Goal: Find specific page/section: Find specific page/section

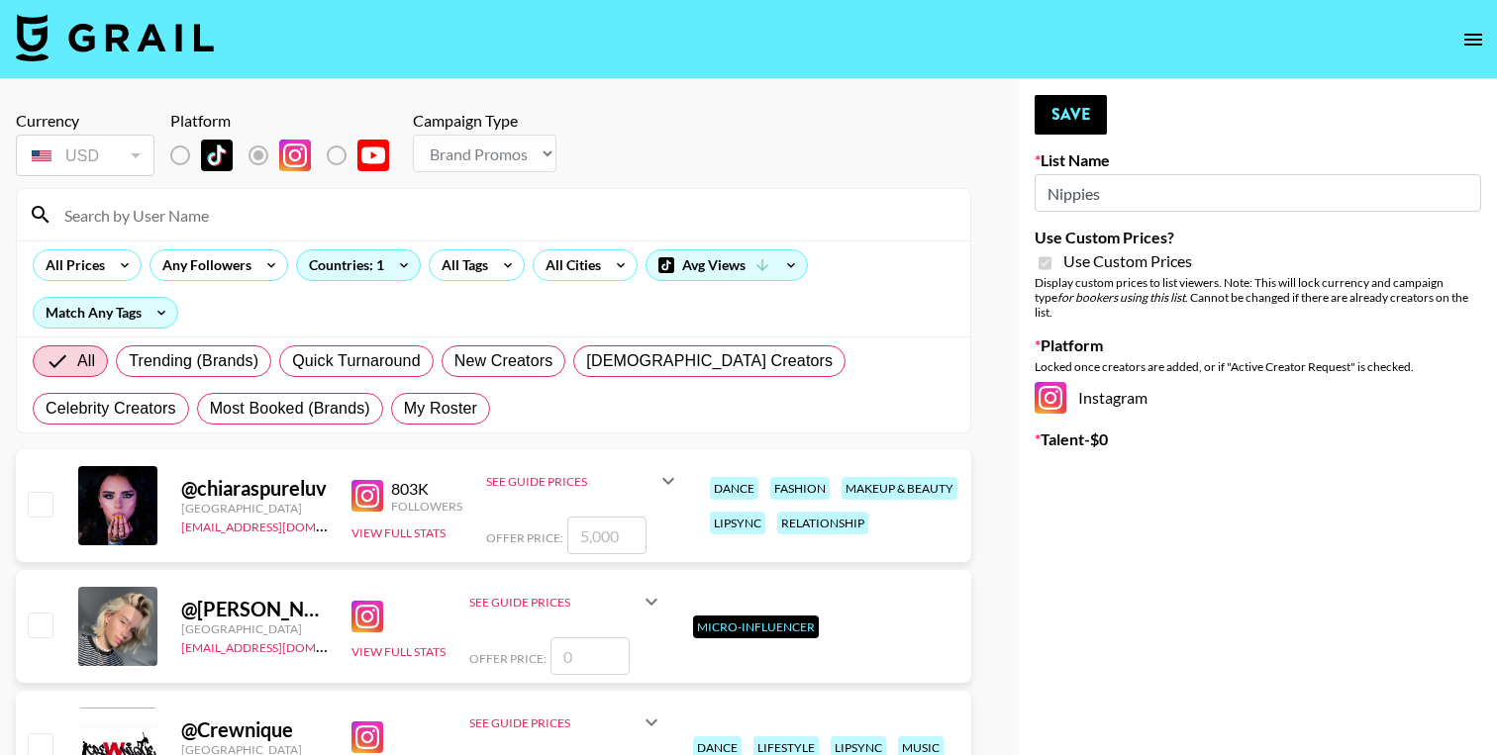
select select "Brand"
click at [174, 222] on input at bounding box center [505, 215] width 906 height 32
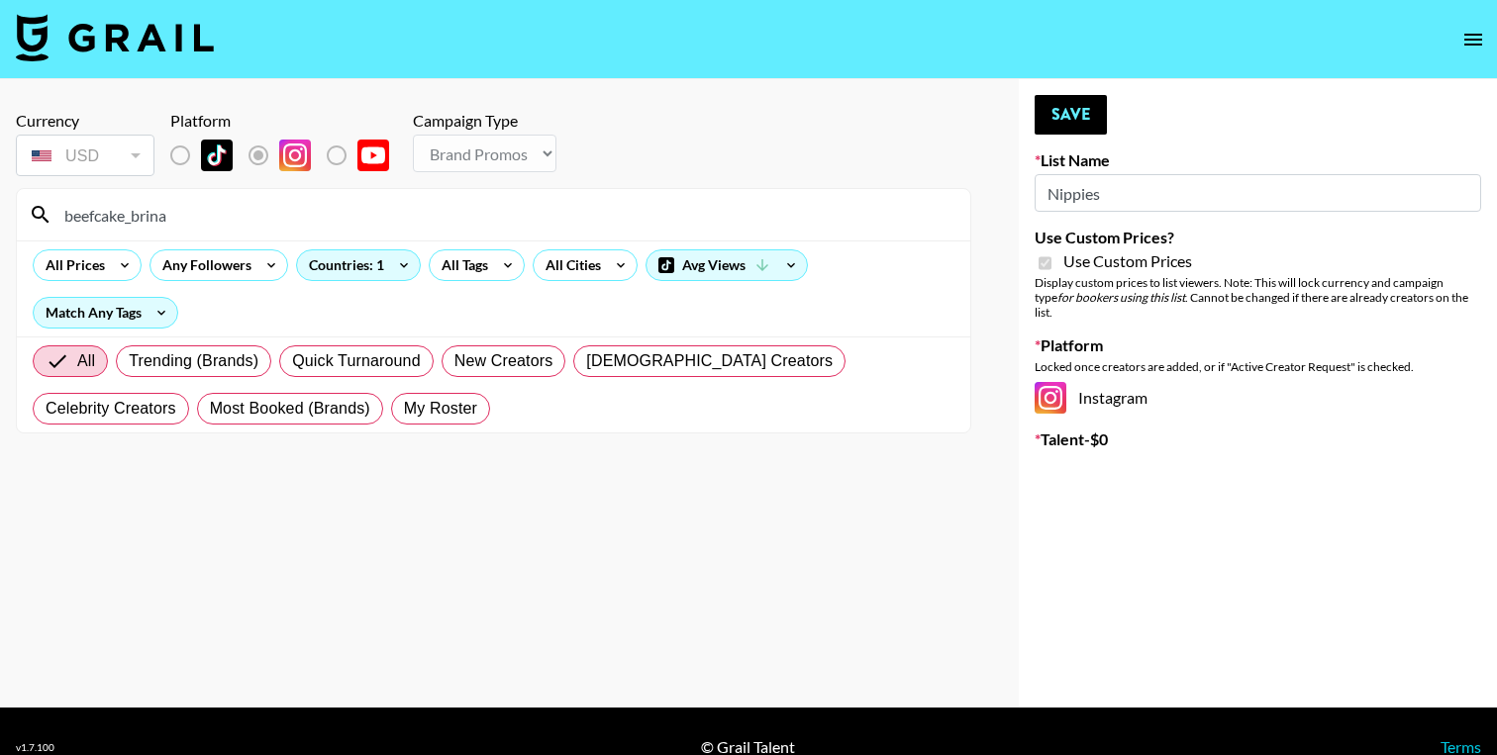
type input "beefcake_brina"
click at [211, 372] on span "Trending (Brands)" at bounding box center [194, 361] width 130 height 24
click at [129, 361] on input "Trending (Brands)" at bounding box center [129, 361] width 0 height 0
radio input "true"
click at [318, 368] on span "Quick Turnaround" at bounding box center [356, 361] width 129 height 24
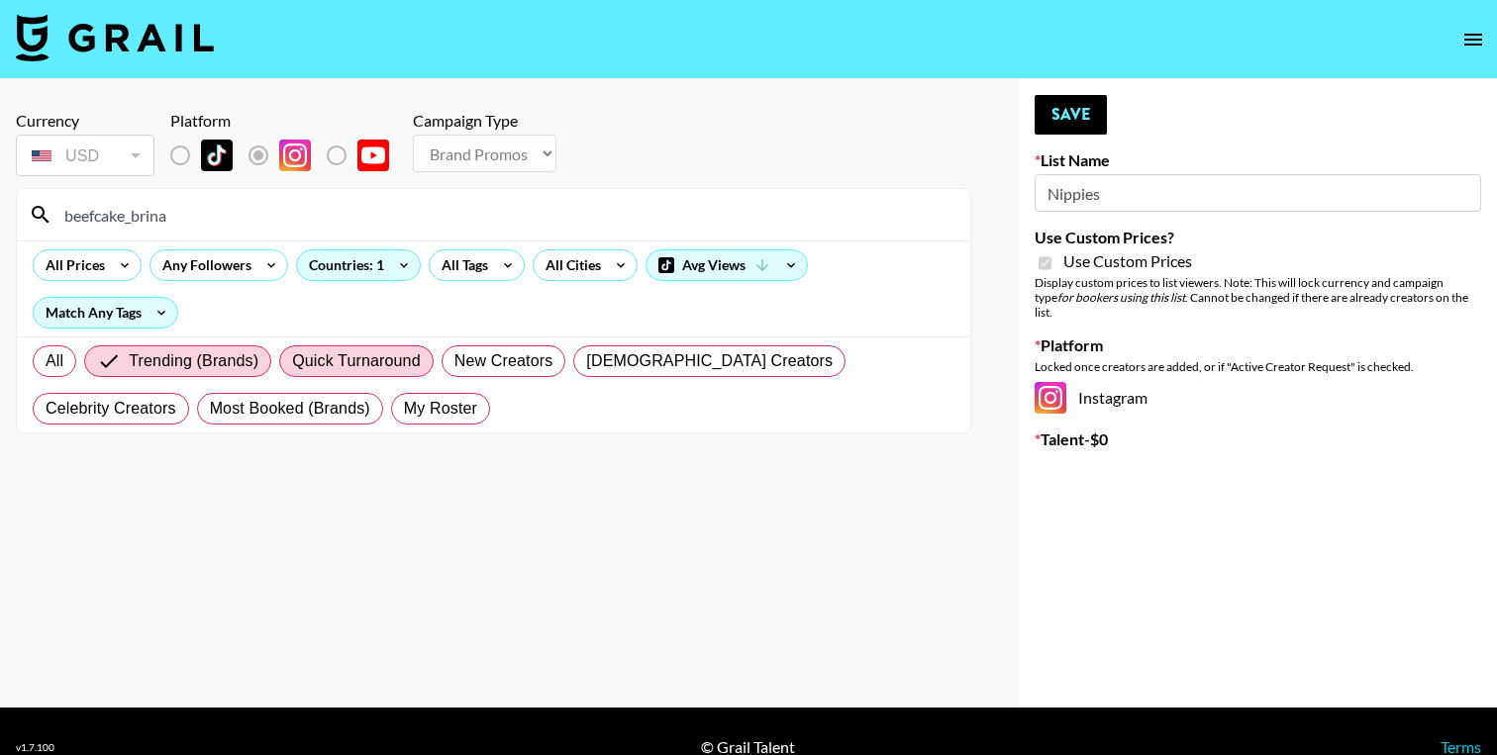
click at [292, 361] on input "Quick Turnaround" at bounding box center [292, 361] width 0 height 0
radio input "true"
click at [516, 360] on span "New Creators" at bounding box center [503, 361] width 99 height 24
click at [454, 361] on input "New Creators" at bounding box center [454, 361] width 0 height 0
radio input "true"
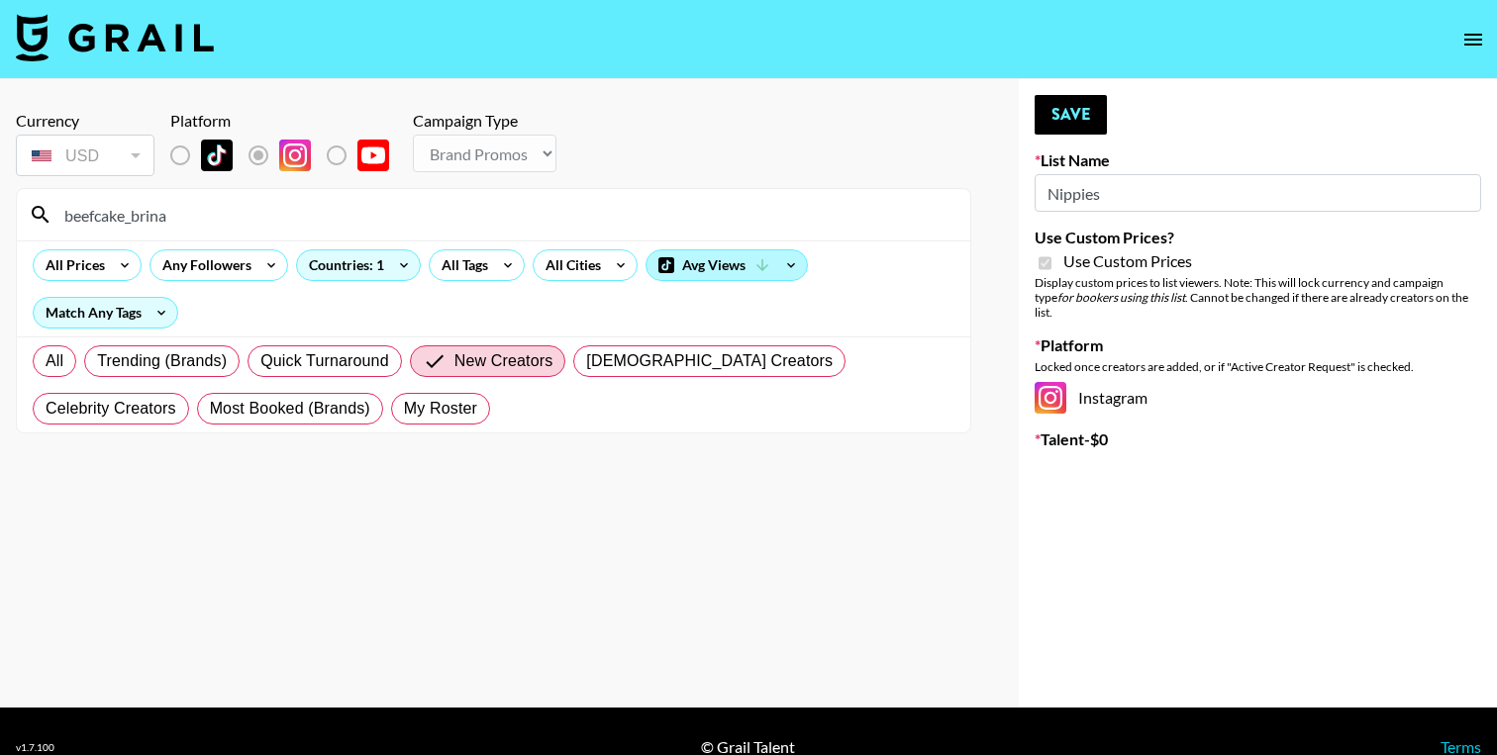
click at [707, 270] on div "Avg Views" at bounding box center [726, 265] width 160 height 30
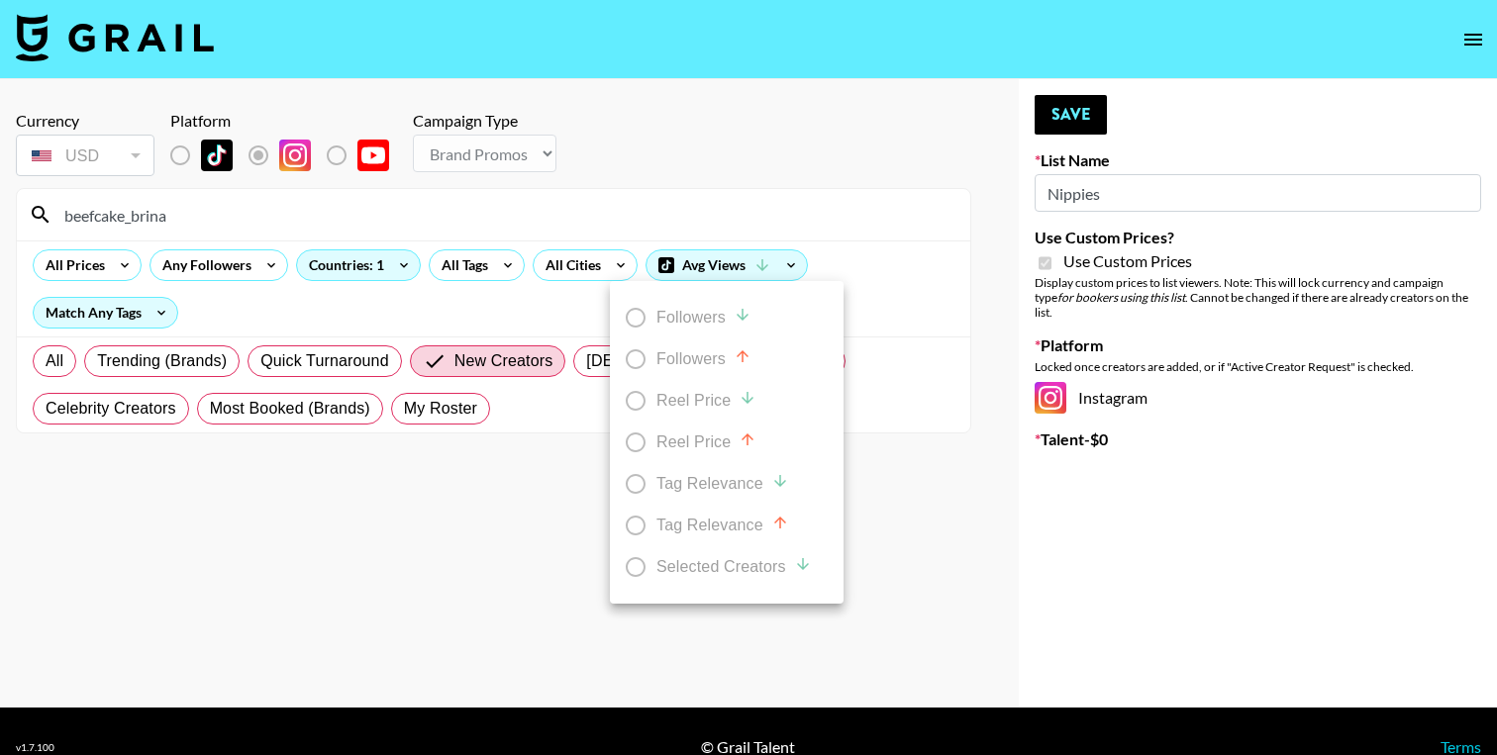
click at [729, 183] on div at bounding box center [748, 377] width 1497 height 755
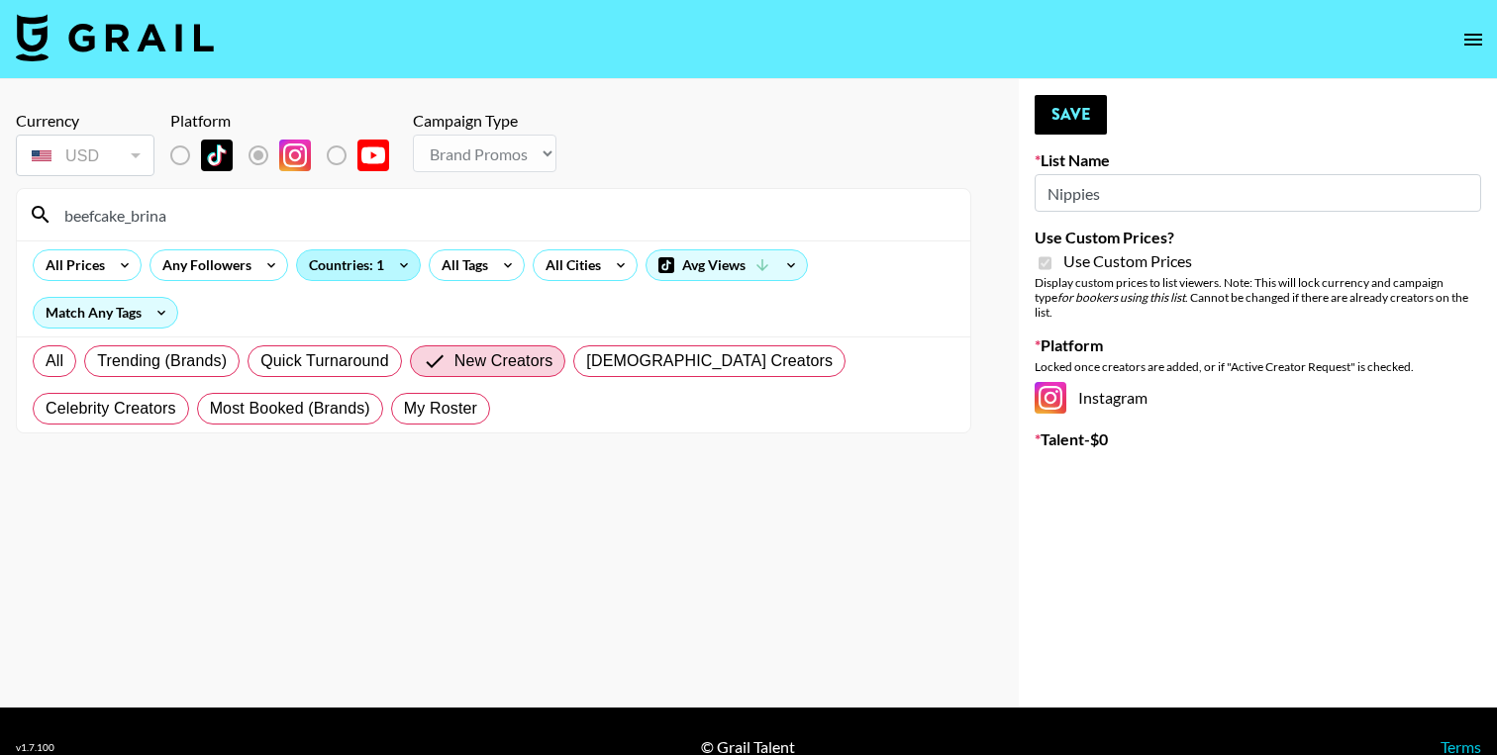
click at [339, 271] on div "Countries: 1" at bounding box center [358, 265] width 123 height 30
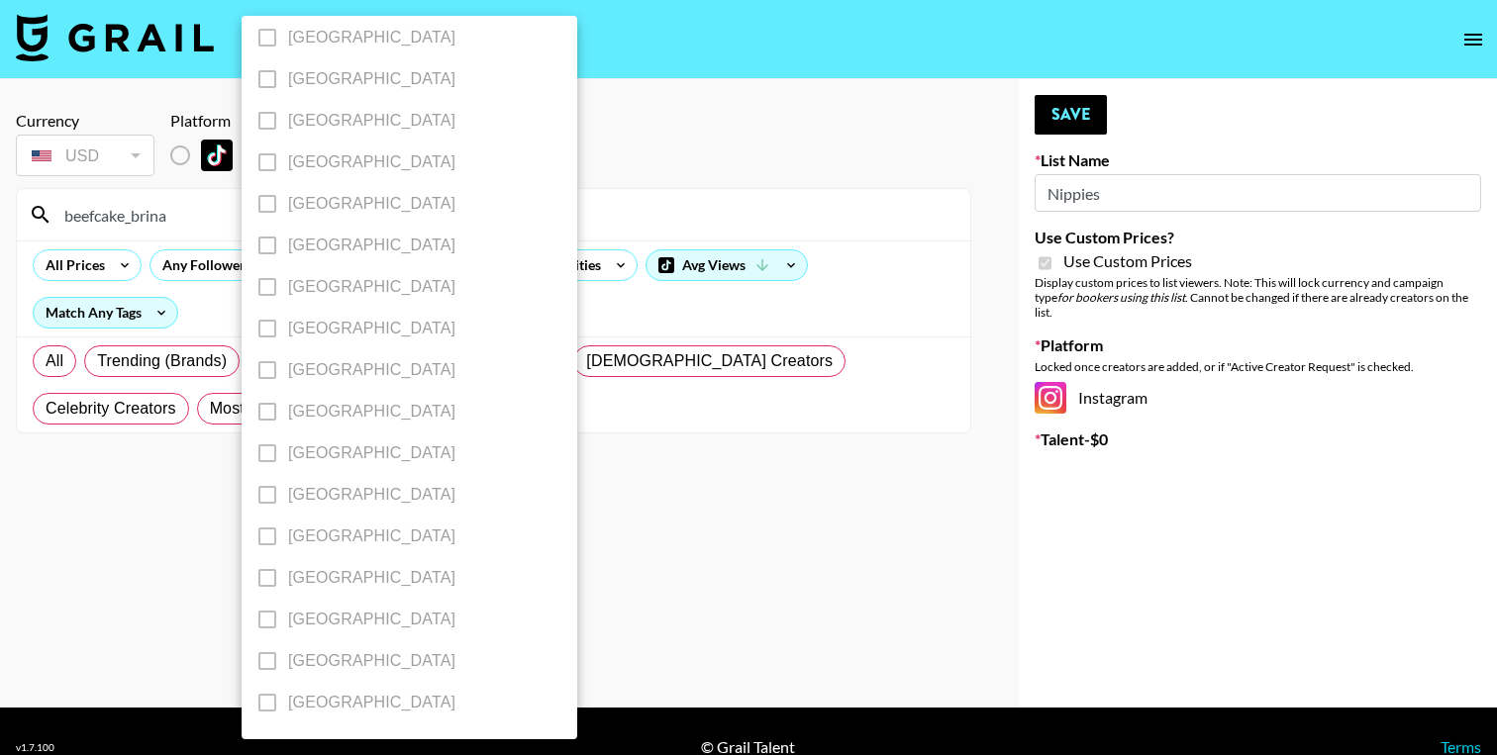
scroll to position [1542, 0]
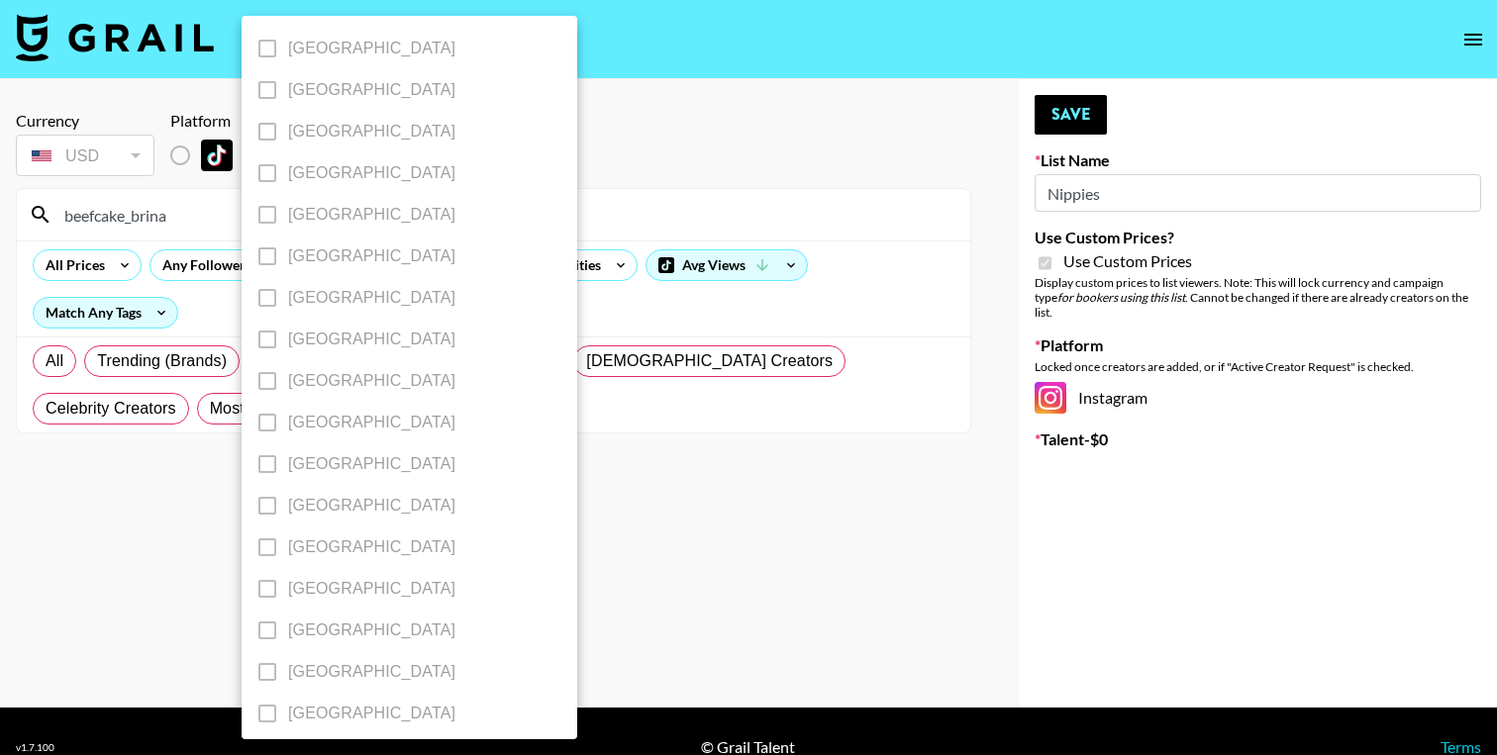
click at [264, 623] on label "[GEOGRAPHIC_DATA]" at bounding box center [395, 631] width 299 height 42
click at [261, 669] on label "[GEOGRAPHIC_DATA]" at bounding box center [395, 672] width 299 height 42
click at [689, 201] on div at bounding box center [748, 377] width 1497 height 755
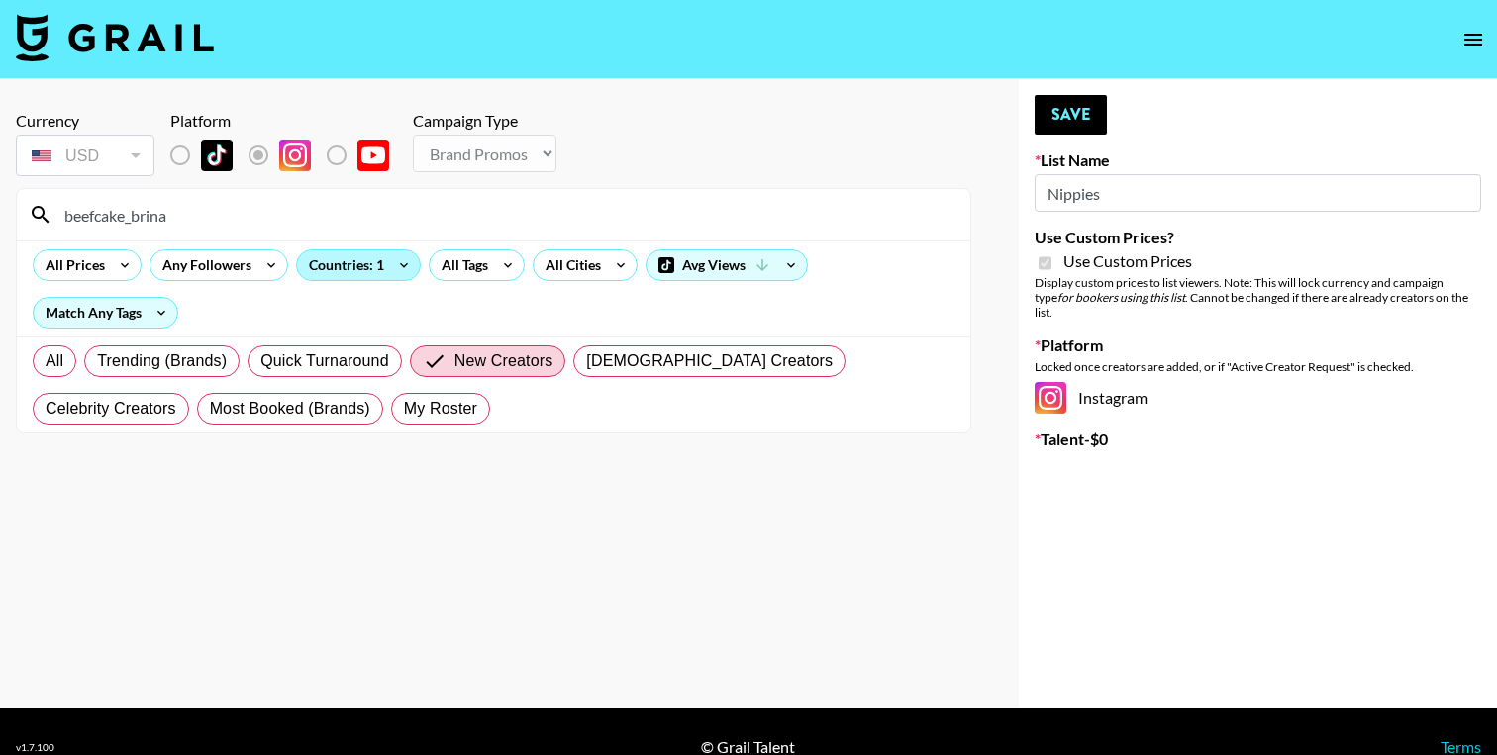
click at [374, 266] on div "Countries: 1" at bounding box center [358, 265] width 123 height 30
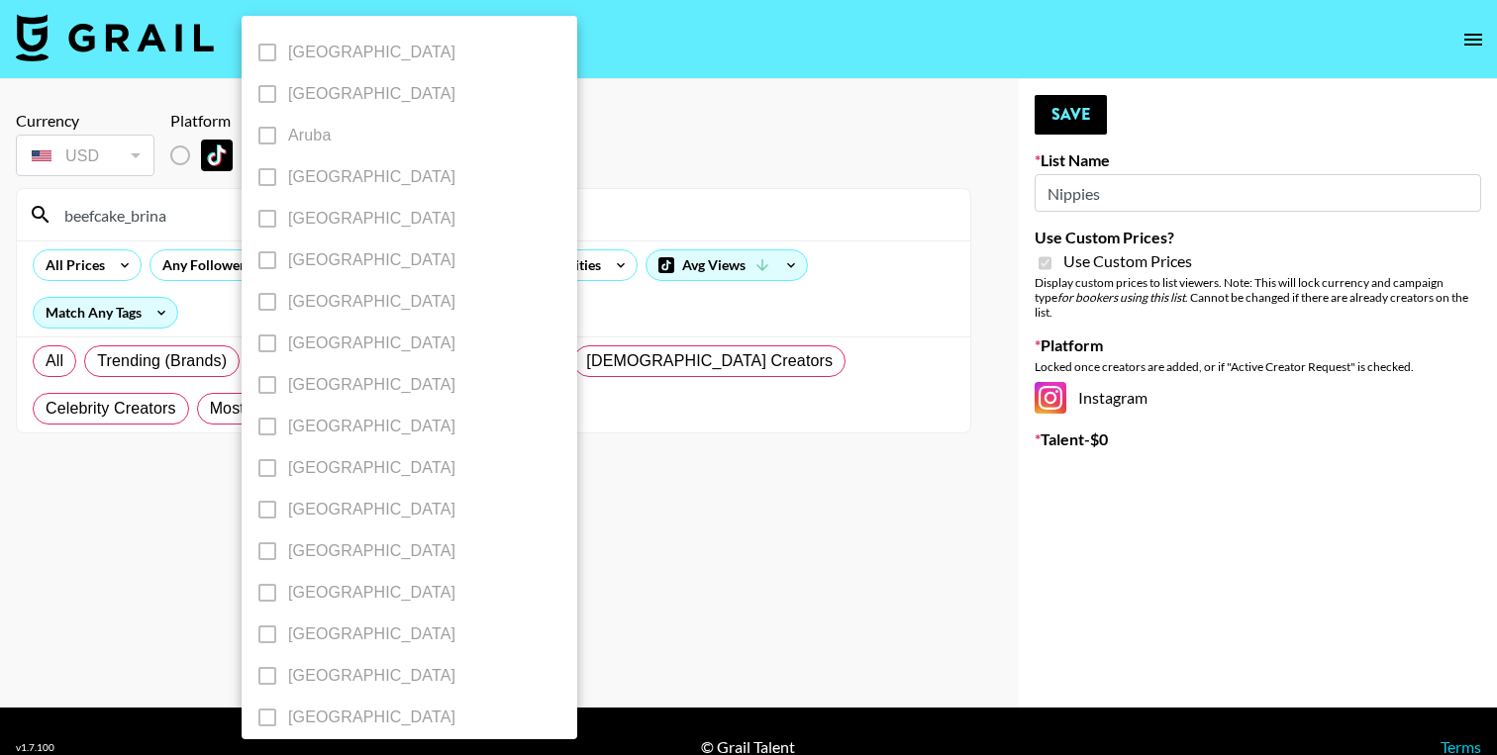
click at [161, 472] on div at bounding box center [748, 377] width 1497 height 755
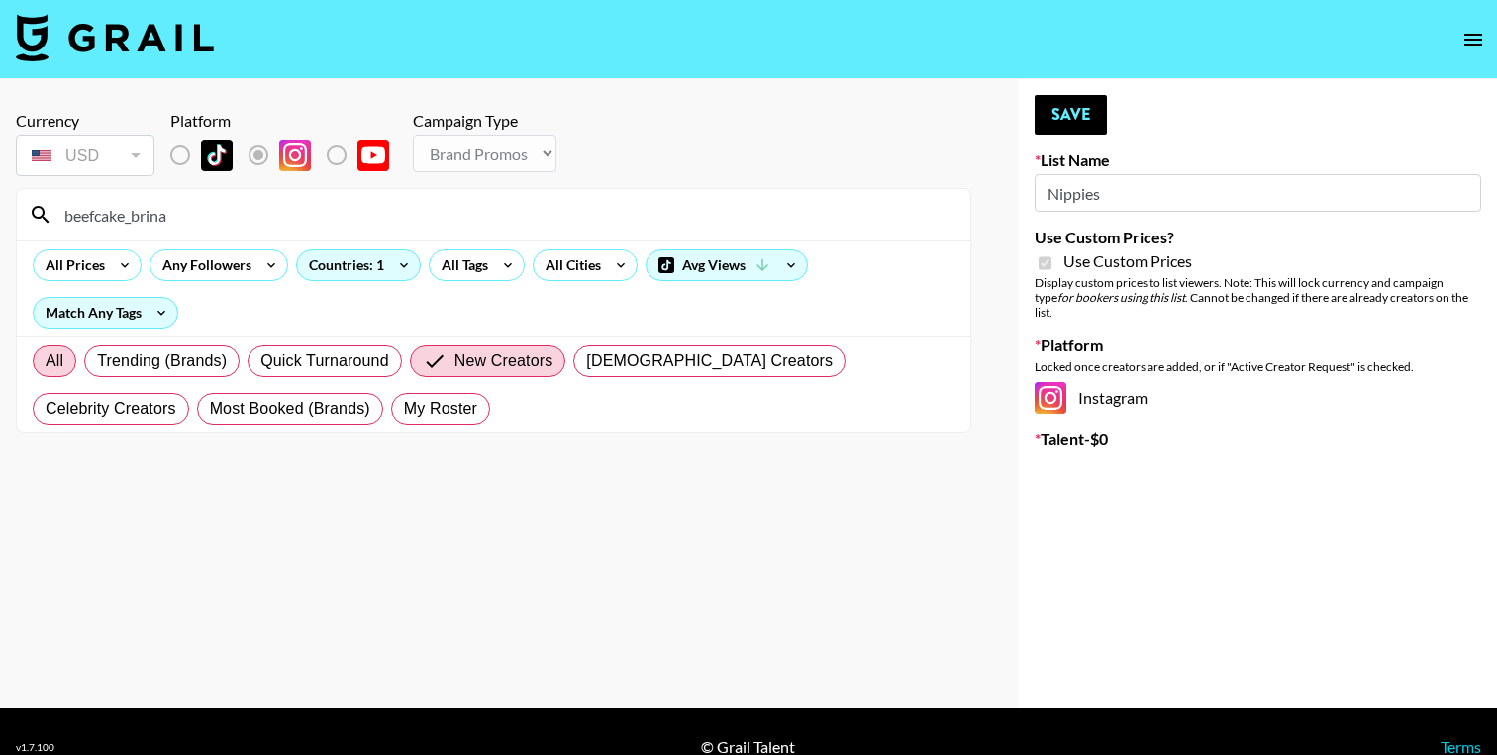
click at [62, 360] on span "All" at bounding box center [55, 361] width 18 height 24
click at [46, 361] on input "All" at bounding box center [46, 361] width 0 height 0
radio input "true"
click at [144, 316] on div "Match Any Tags" at bounding box center [106, 313] width 144 height 30
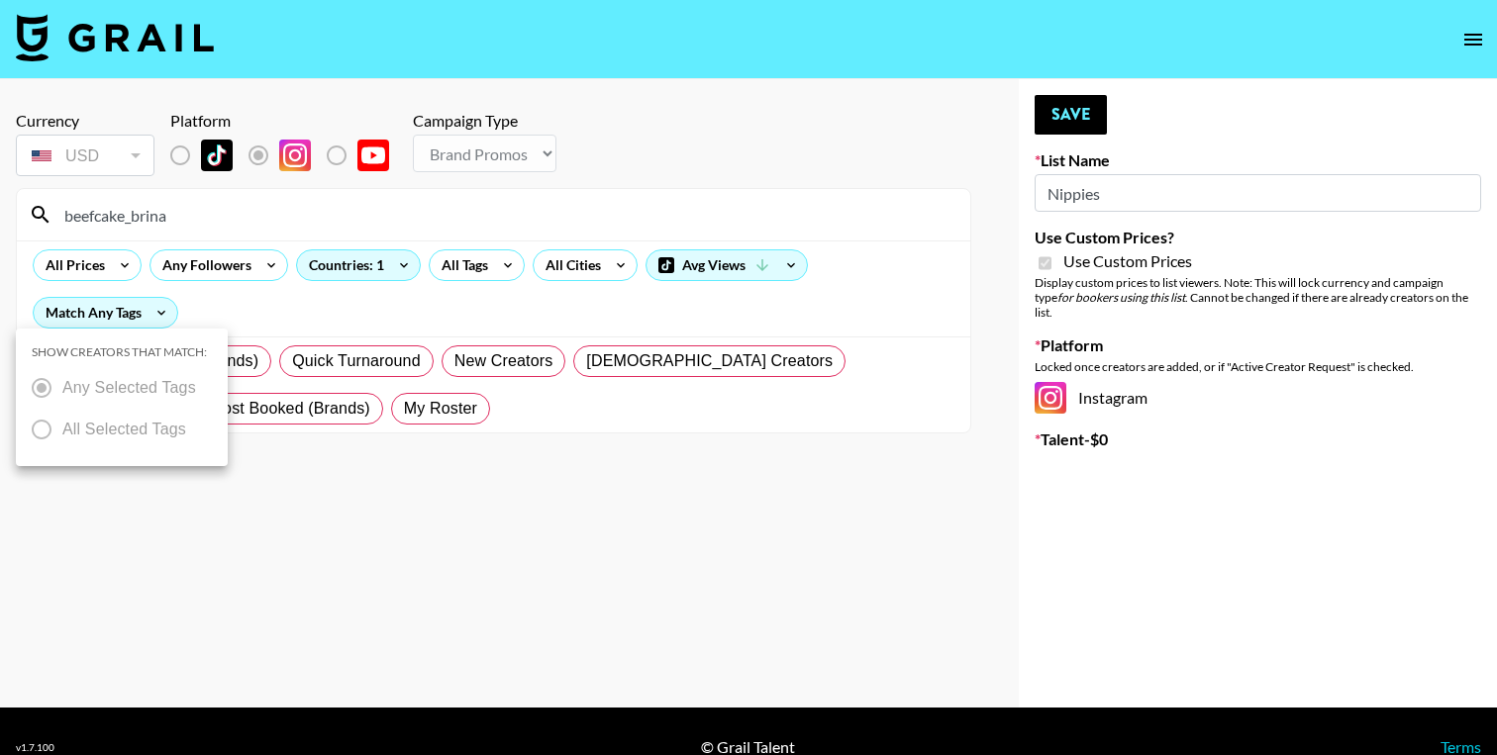
click at [711, 256] on div at bounding box center [748, 377] width 1497 height 755
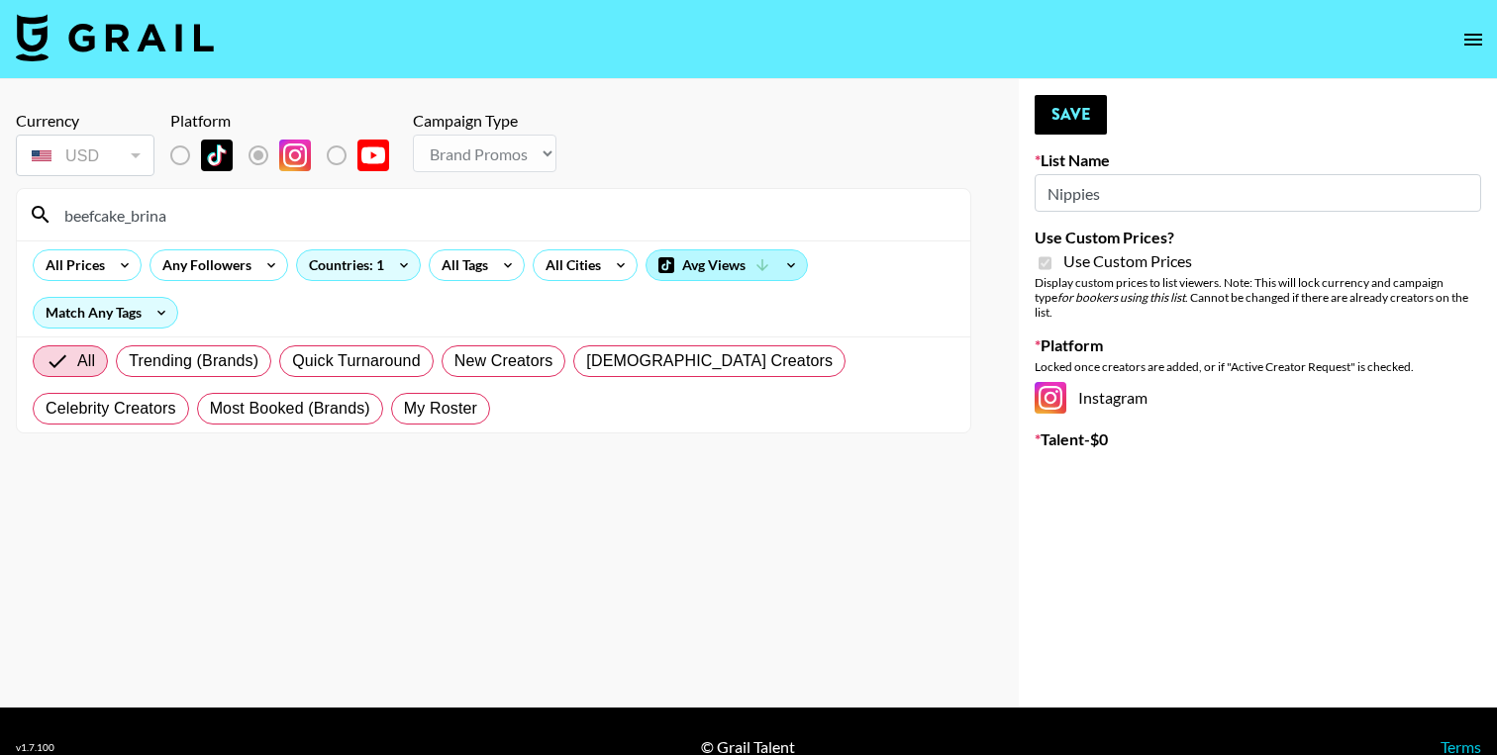
click at [695, 274] on div "Avg Views" at bounding box center [726, 265] width 160 height 30
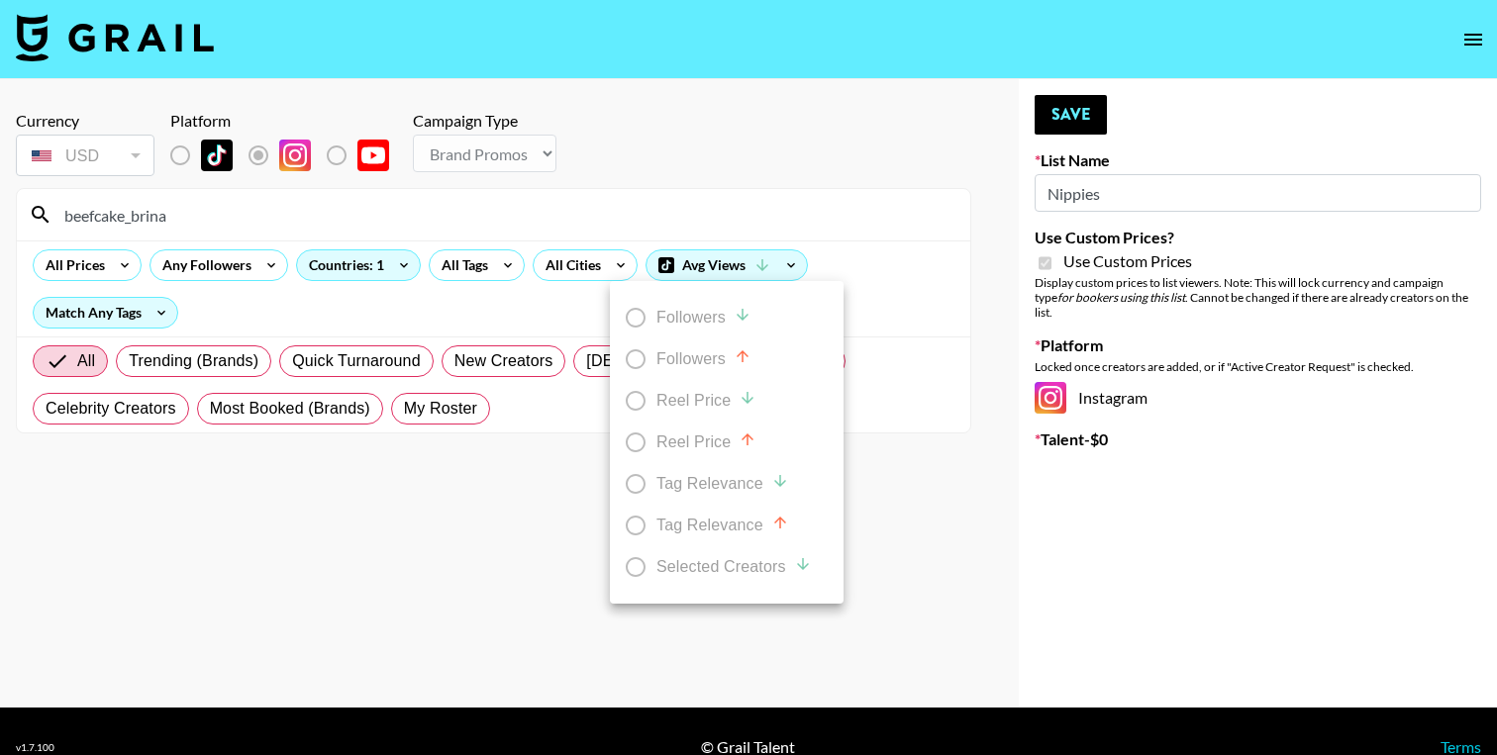
click at [707, 261] on div at bounding box center [748, 377] width 1497 height 755
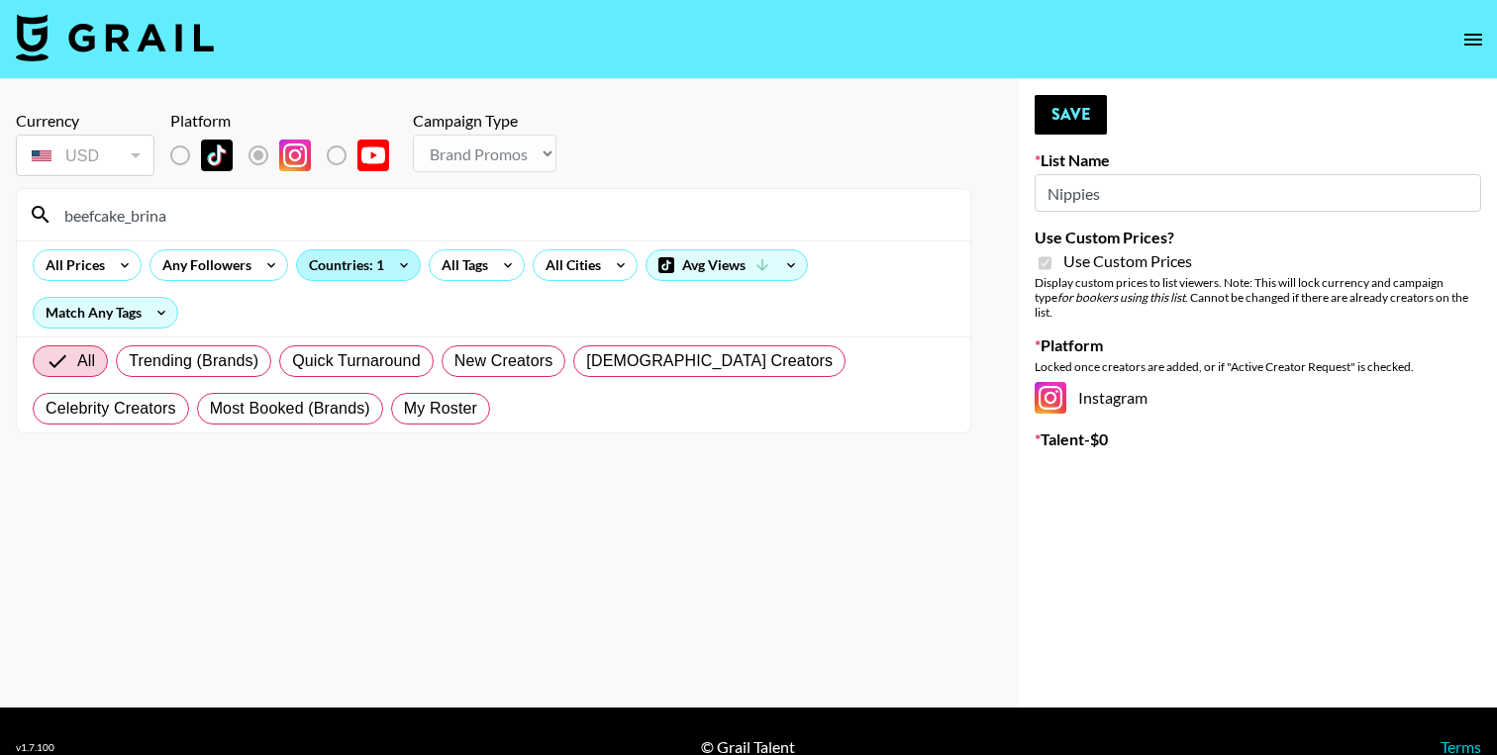
click at [373, 257] on div "Countries: 1" at bounding box center [358, 265] width 123 height 30
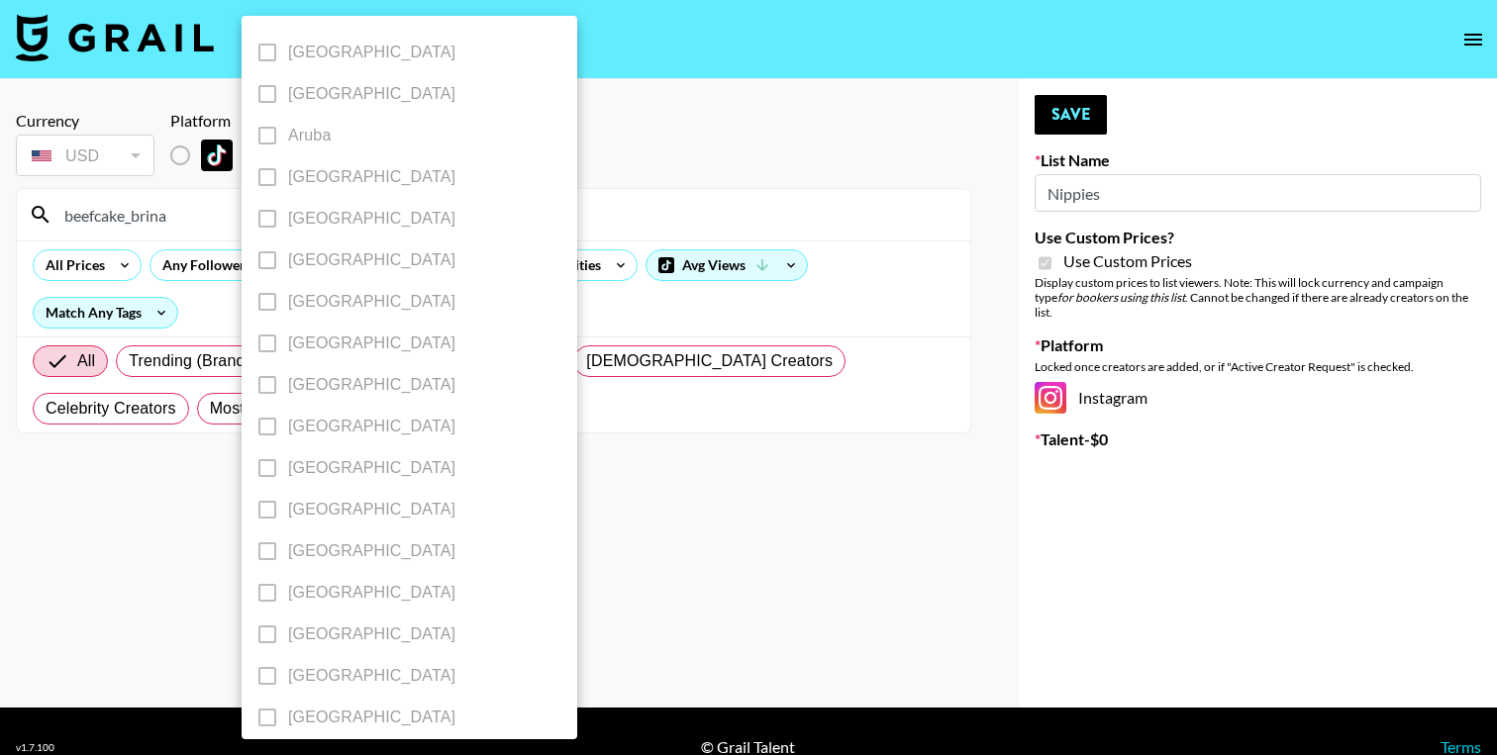
click at [263, 300] on label "[GEOGRAPHIC_DATA]" at bounding box center [395, 302] width 299 height 42
click at [556, 222] on div at bounding box center [748, 377] width 1497 height 755
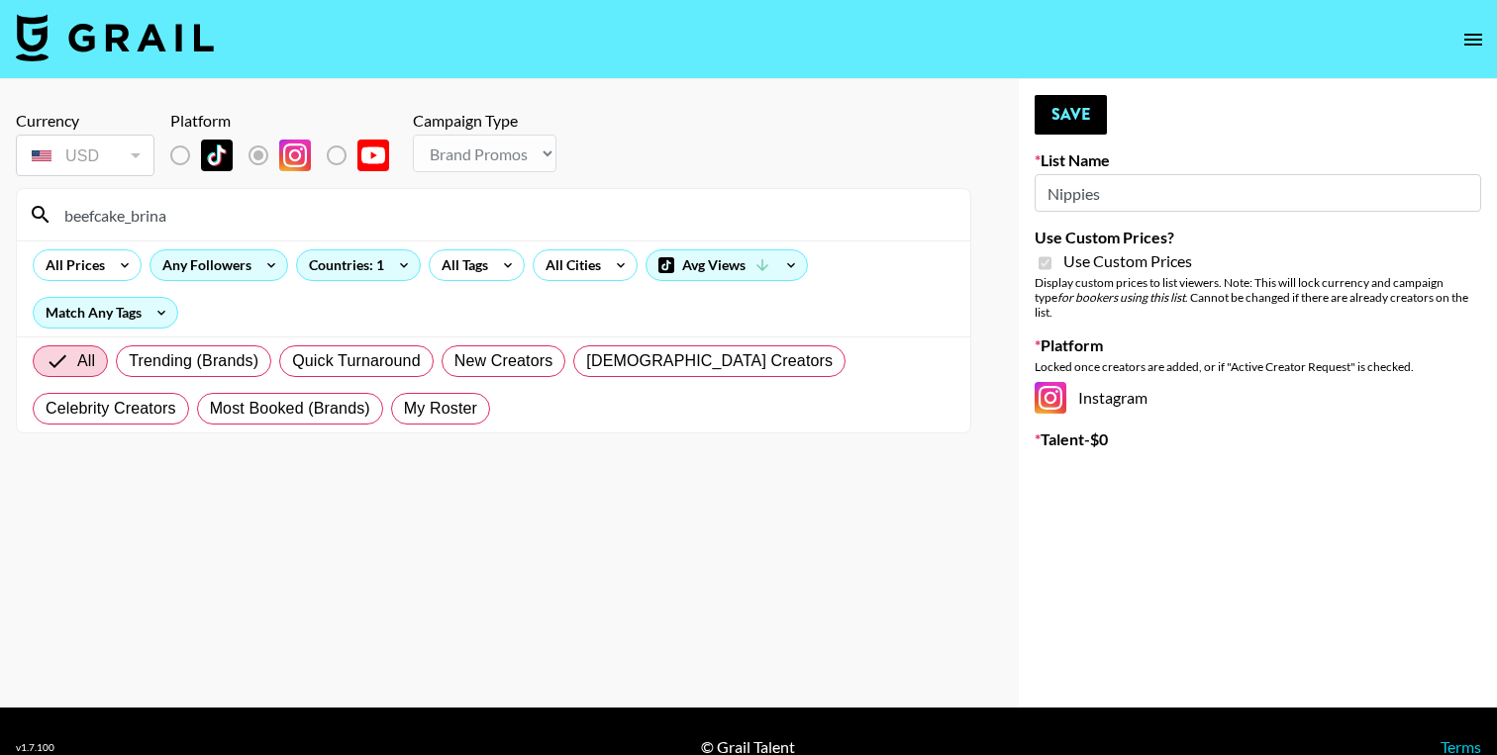
click at [234, 257] on div "Any Followers" at bounding box center [202, 265] width 105 height 30
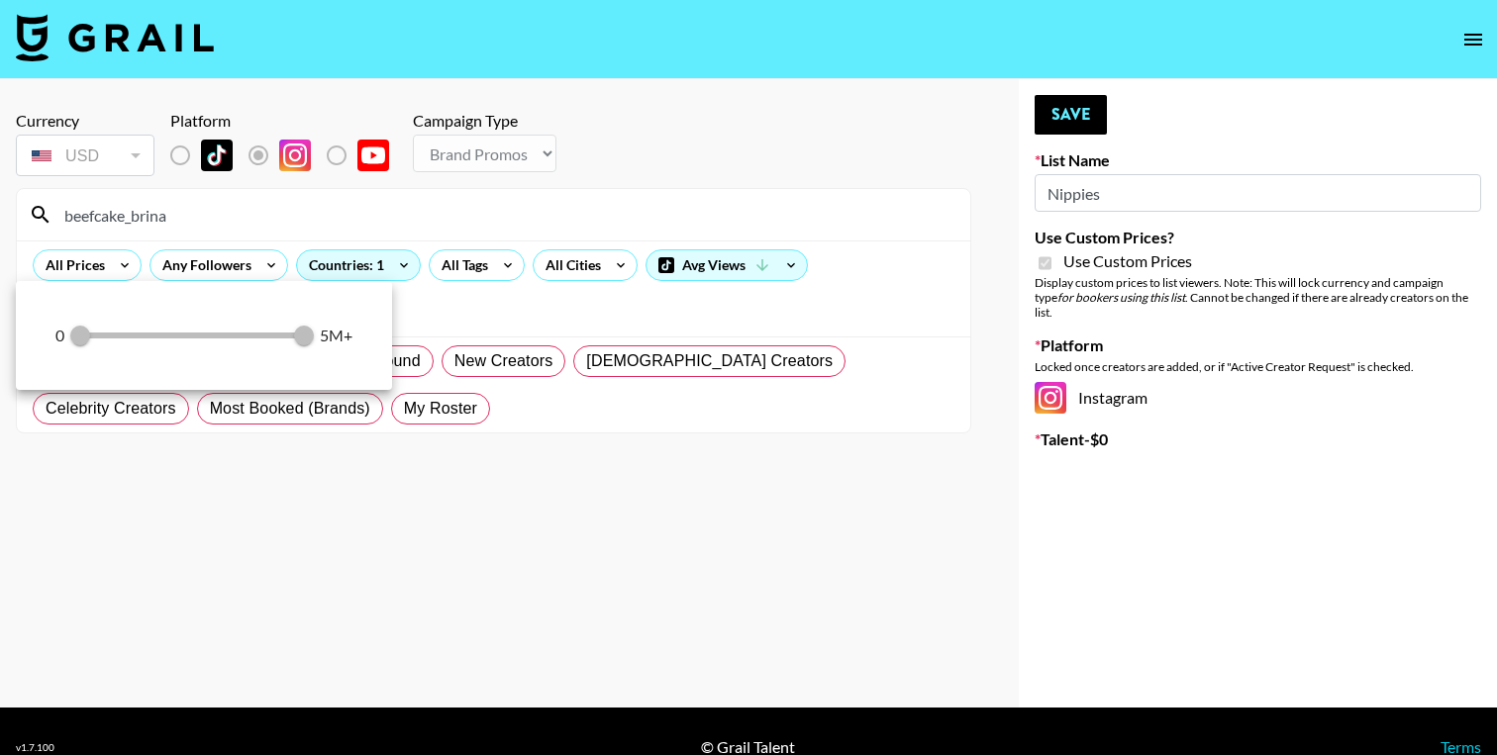
drag, startPoint x: 306, startPoint y: 339, endPoint x: 220, endPoint y: 339, distance: 86.1
click at [220, 339] on div "0 0 5,000,000 5M+" at bounding box center [203, 336] width 297 height 30
click at [406, 202] on div at bounding box center [748, 377] width 1497 height 755
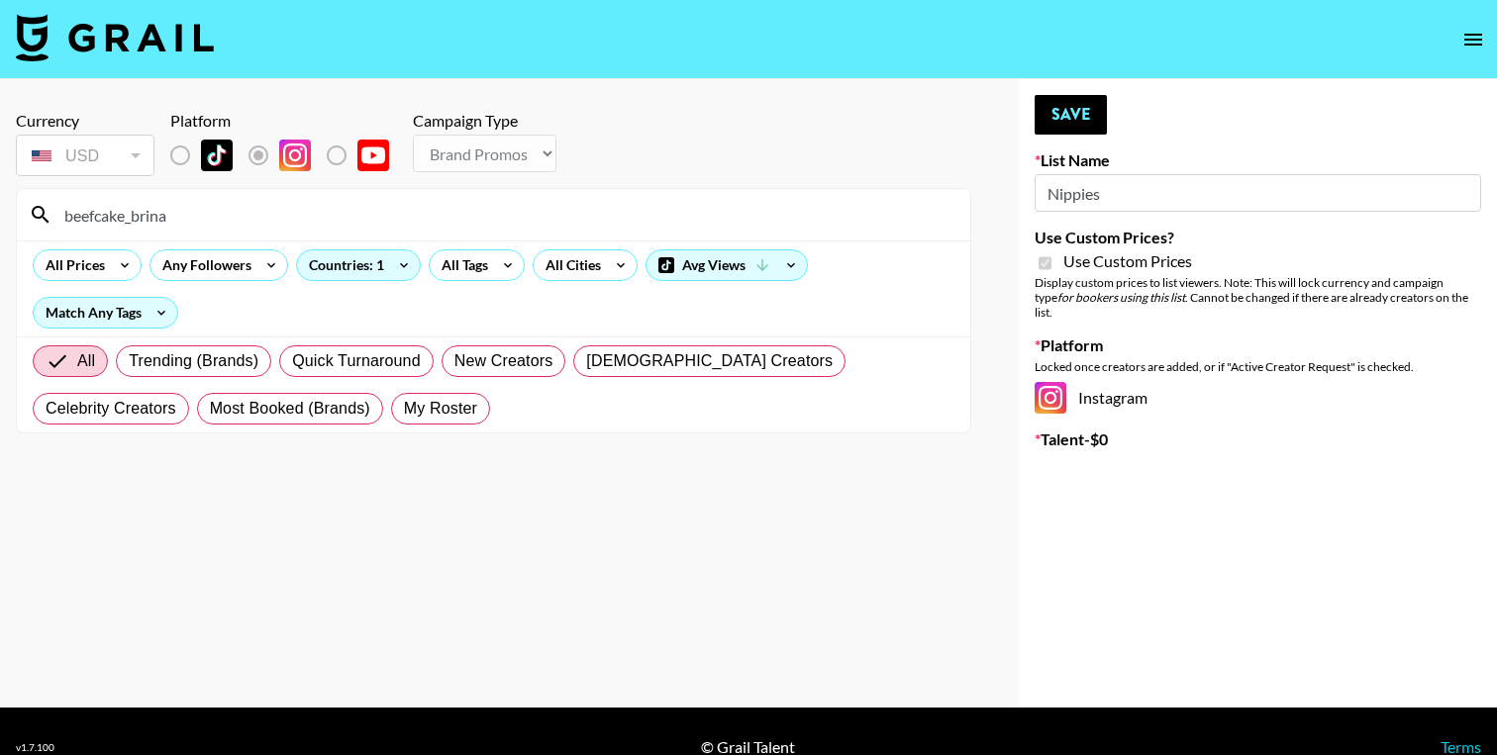
click at [1111, 201] on input "Nippies" at bounding box center [1257, 193] width 446 height 38
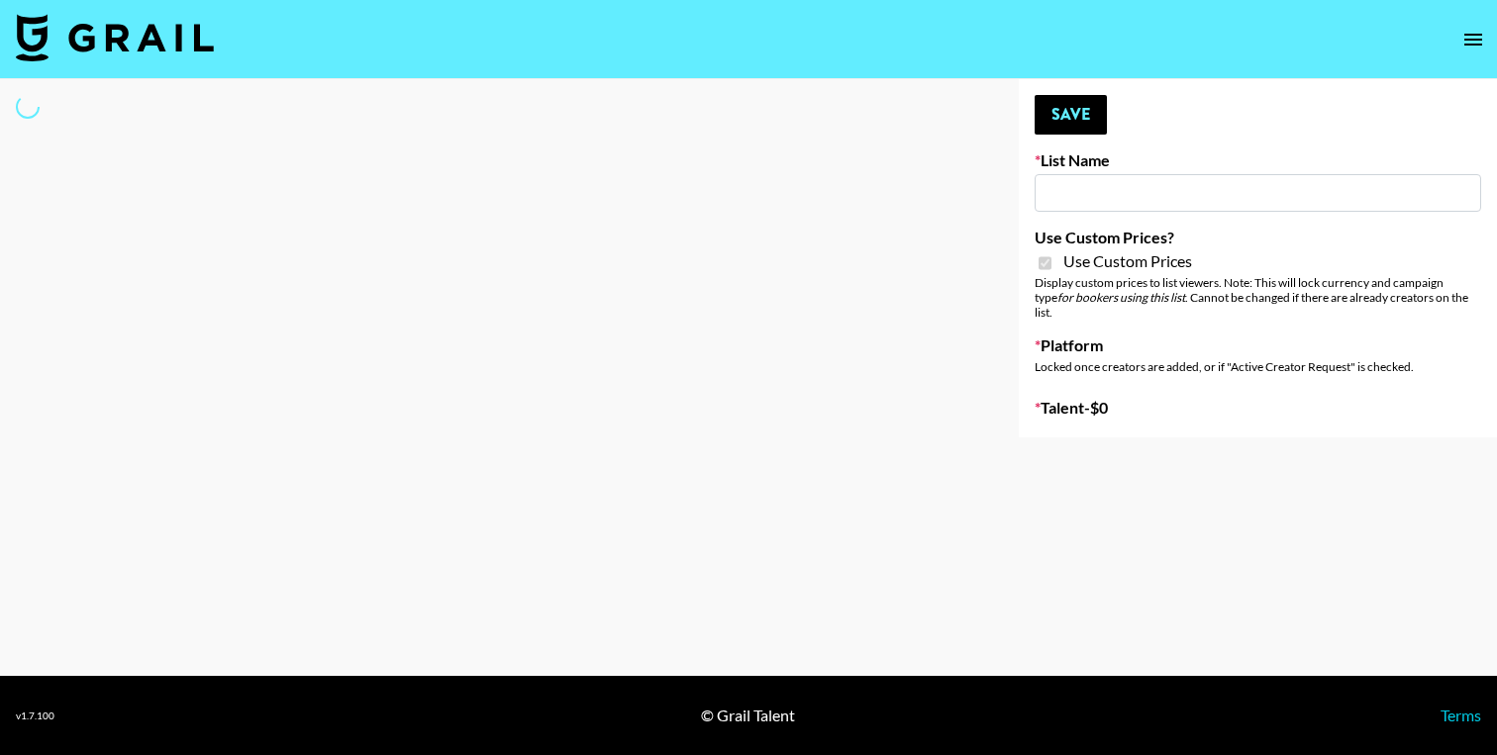
type input "Nippies"
checkbox input "true"
select select "Brand"
